Goal: Check status: Check status

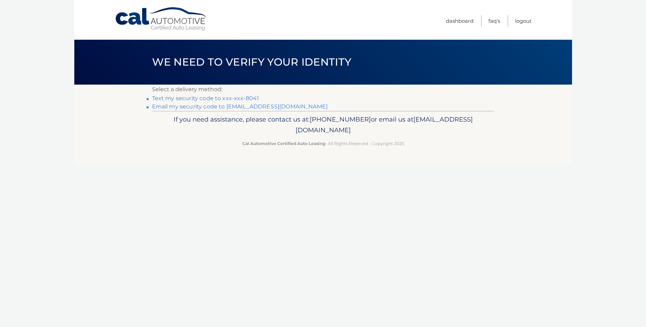
click at [210, 99] on link "Text my security code to xxx-xxx-8041" at bounding box center [205, 98] width 107 height 7
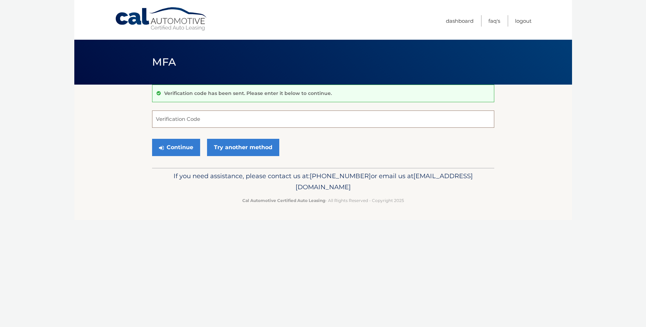
click at [200, 119] on input "Verification Code" at bounding box center [323, 119] width 342 height 17
click at [202, 121] on input "Verification Code" at bounding box center [323, 119] width 342 height 17
type input "751727"
click at [152, 139] on button "Continue" at bounding box center [176, 147] width 48 height 17
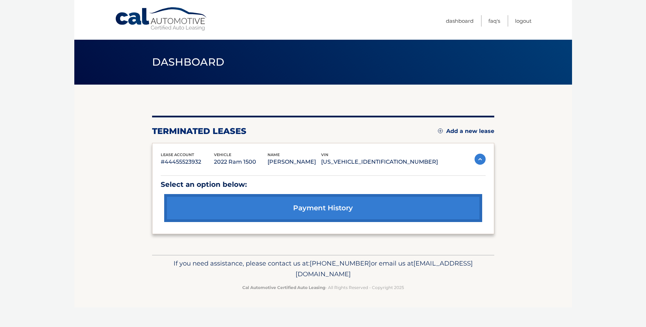
click at [267, 208] on link "payment history" at bounding box center [323, 208] width 318 height 28
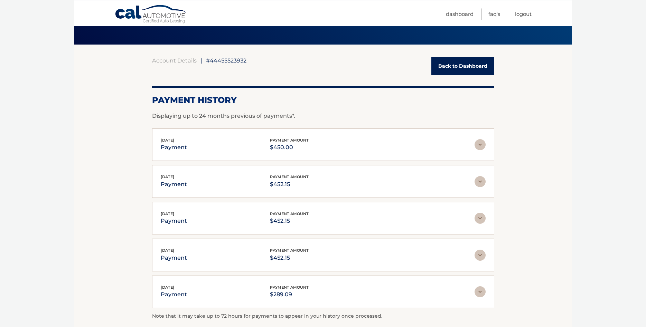
scroll to position [70, 0]
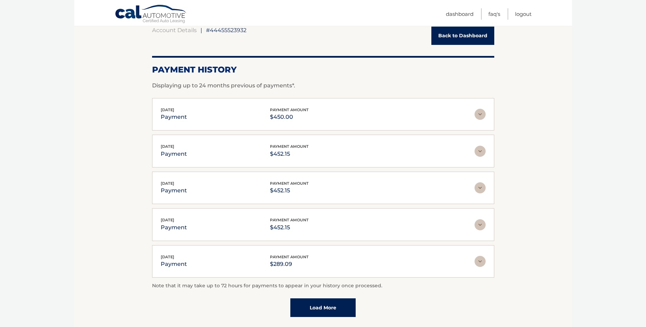
click at [325, 305] on link "Load More" at bounding box center [322, 307] width 65 height 19
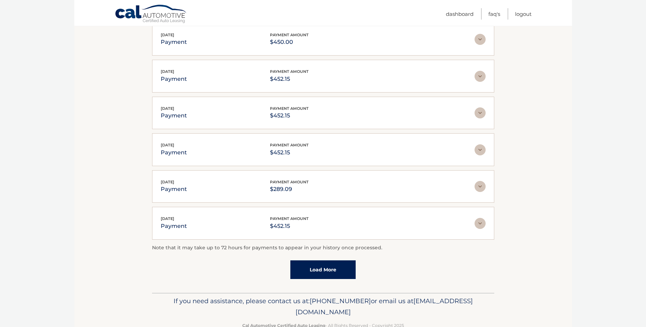
scroll to position [162, 0]
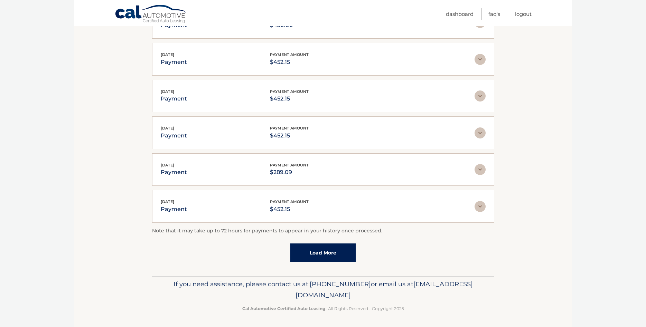
click at [332, 255] on link "Load More" at bounding box center [322, 253] width 65 height 19
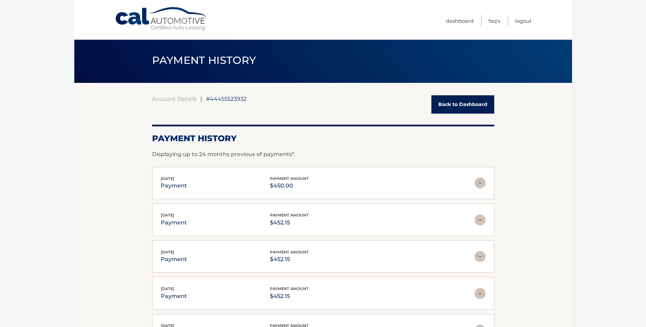
scroll to position [0, 0]
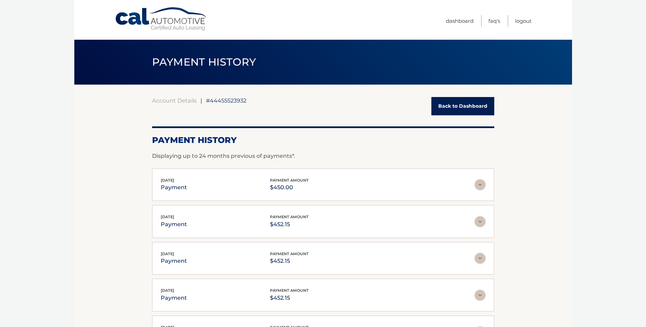
click at [465, 113] on link "Back to Dashboard" at bounding box center [462, 106] width 63 height 18
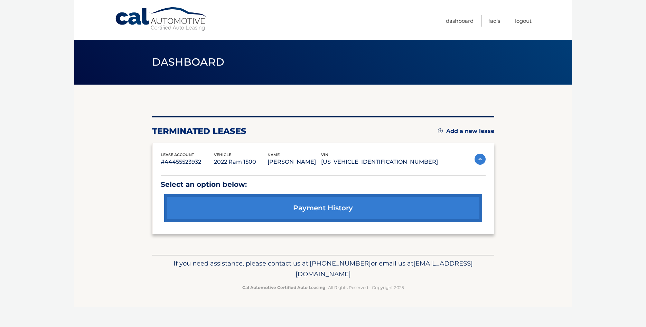
click at [340, 203] on link "payment history" at bounding box center [323, 208] width 318 height 28
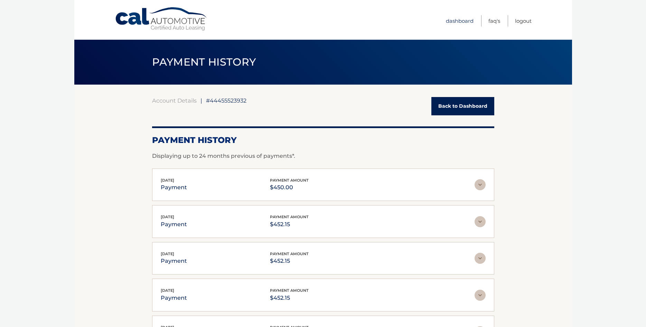
click at [457, 18] on link "Dashboard" at bounding box center [460, 20] width 28 height 11
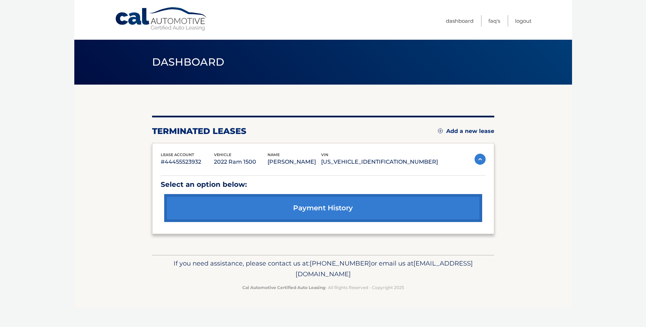
drag, startPoint x: 382, startPoint y: 276, endPoint x: 260, endPoint y: 276, distance: 122.3
click at [260, 276] on p "If you need assistance, please contact us at: [PHONE_NUMBER] or email us at [EM…" at bounding box center [322, 269] width 333 height 22
copy span "[EMAIL_ADDRESS][DOMAIN_NAME]"
drag, startPoint x: 202, startPoint y: 164, endPoint x: 164, endPoint y: 164, distance: 38.0
click at [164, 164] on p "#44455523932" at bounding box center [188, 162] width 54 height 10
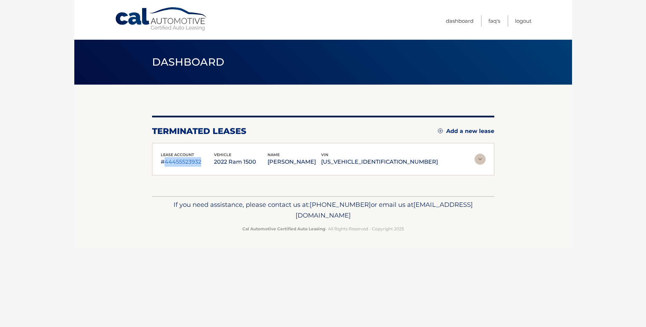
copy p "44455523932"
drag, startPoint x: 369, startPoint y: 162, endPoint x: 429, endPoint y: 168, distance: 60.7
click at [429, 168] on div "lease account #44455523932 vehicle 2022 Ram 1500 name [PERSON_NAME] vin [US_VEH…" at bounding box center [323, 159] width 342 height 33
copy p "[US_VEHICLE_IDENTIFICATION_NUMBER]"
